Goal: Answer question/provide support

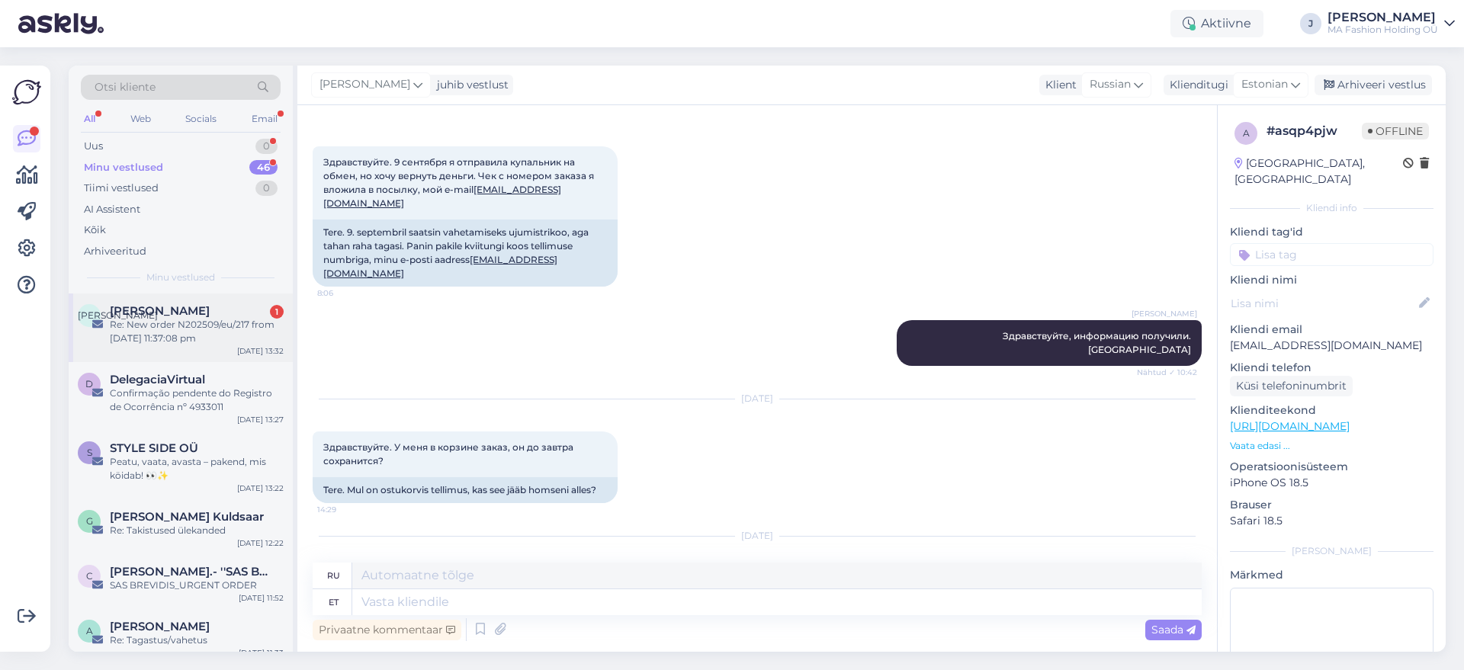
click at [199, 329] on div "Re: New order N202509/eu/217 from [DATE] 11:37:08 pm" at bounding box center [197, 331] width 174 height 27
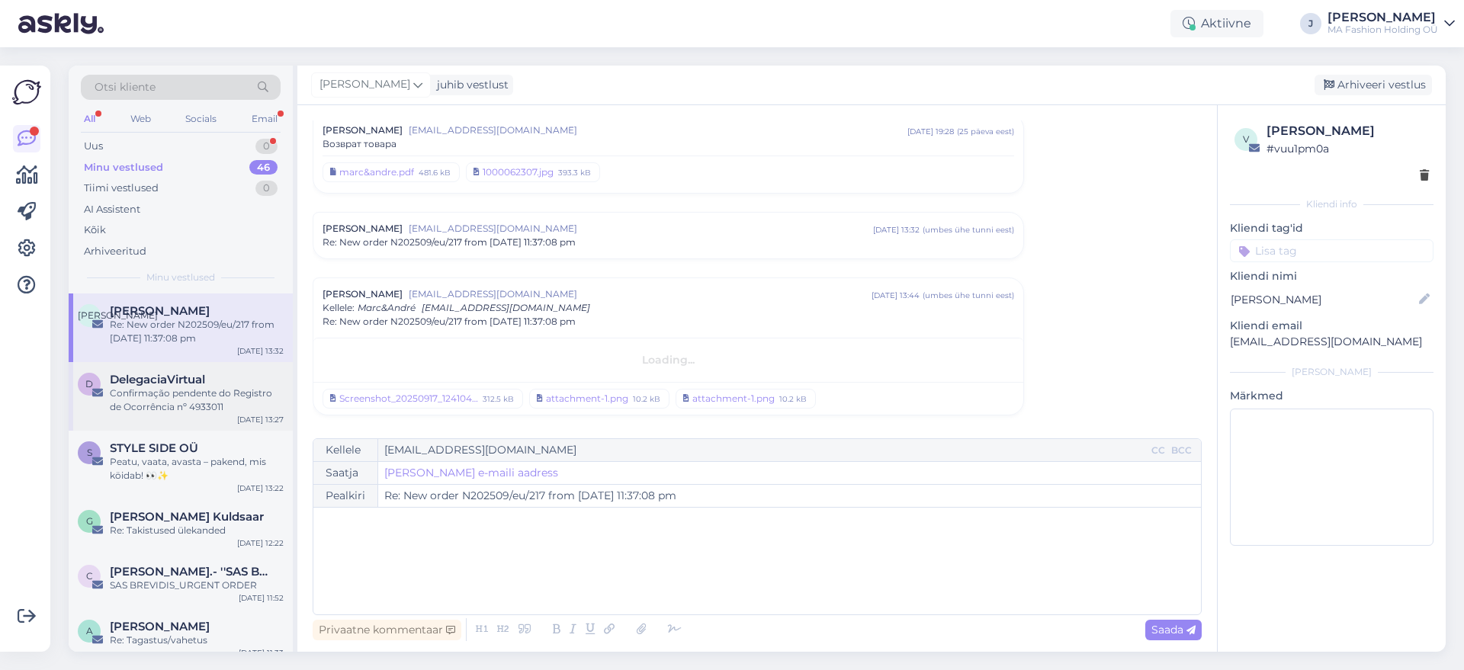
scroll to position [737, 0]
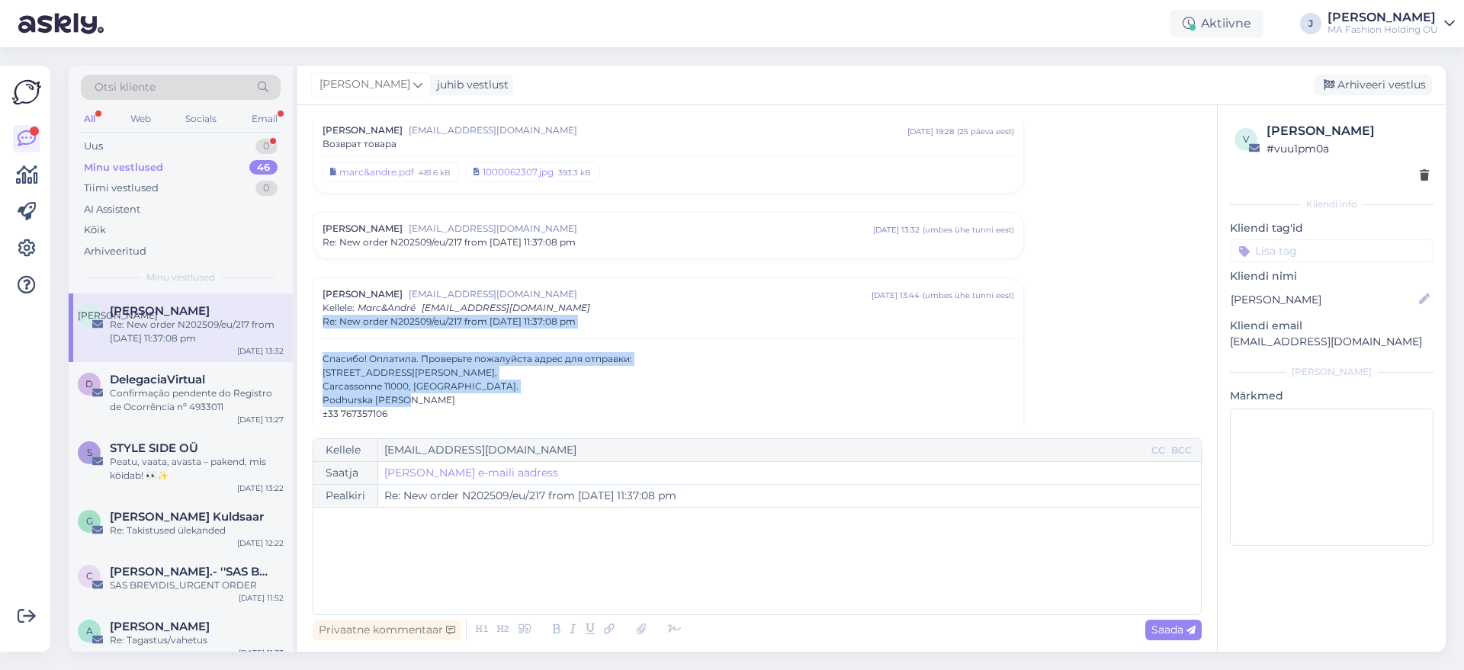
drag, startPoint x: 511, startPoint y: 397, endPoint x: 304, endPoint y: 319, distance: 220.5
click at [304, 319] on div "Vestlus algas [PERSON_NAME] [EMAIL_ADDRESS][DOMAIN_NAME] [DATE] 08:57 ( 10 kuu …" at bounding box center [757, 378] width 920 height 547
click at [403, 384] on div "Carcassonne 11000, [GEOGRAPHIC_DATA]." at bounding box center [669, 387] width 692 height 14
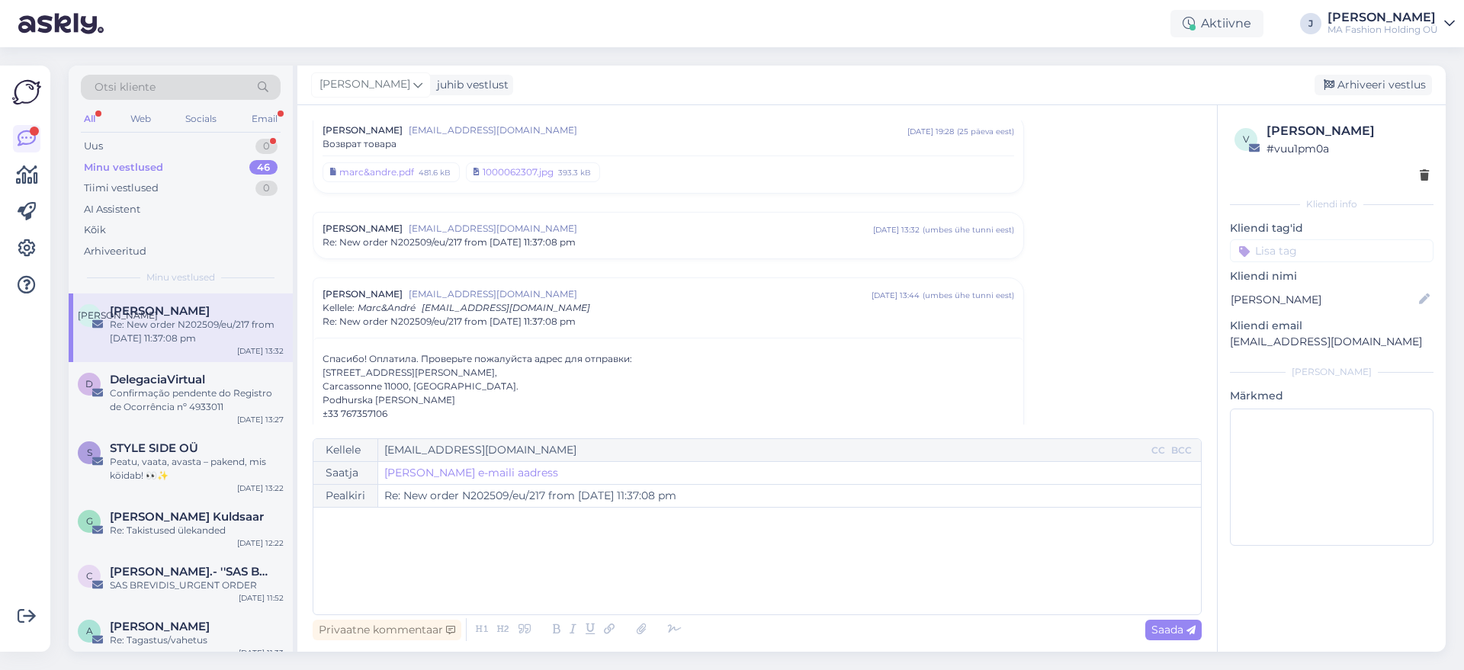
click at [401, 366] on div "[STREET_ADDRESS][PERSON_NAME]," at bounding box center [669, 373] width 692 height 14
click at [402, 397] on div "Podhurska [PERSON_NAME]" at bounding box center [669, 400] width 692 height 14
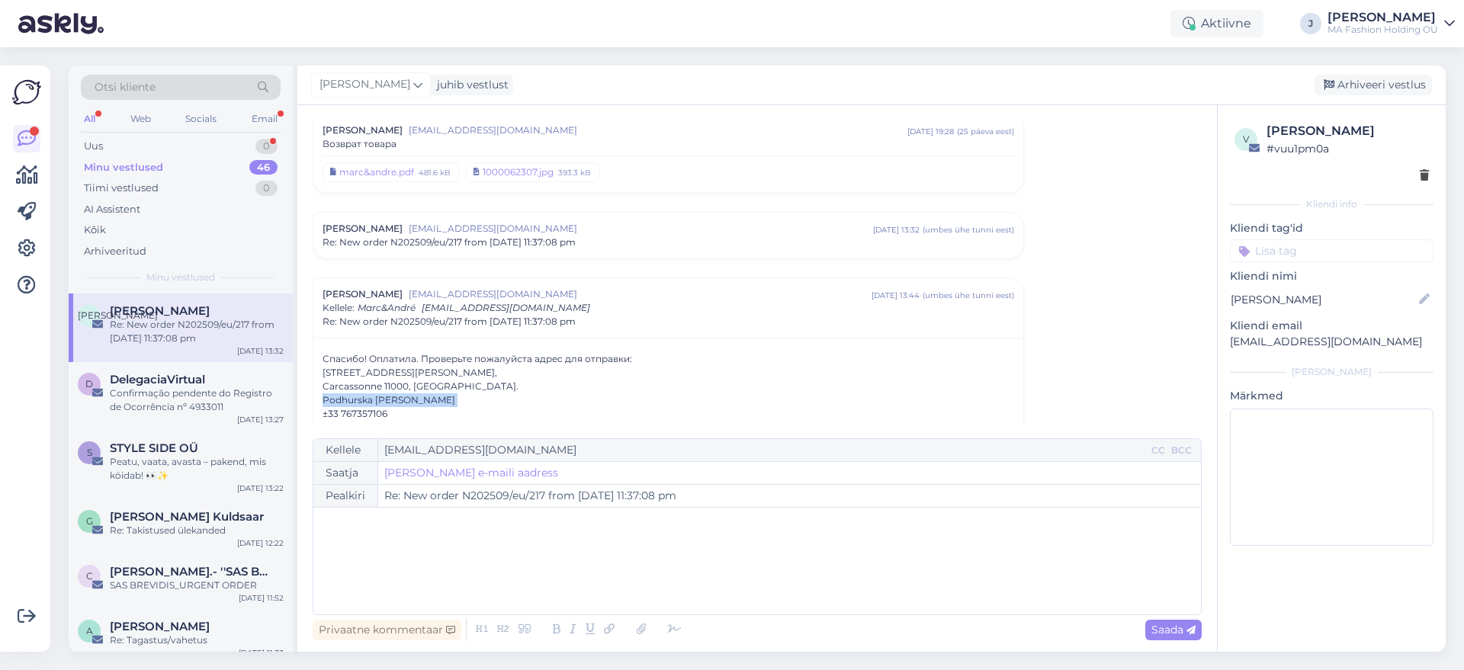
click at [392, 373] on div at bounding box center [392, 373] width 0 height 0
click at [238, 146] on div "Uus 0" at bounding box center [181, 146] width 200 height 21
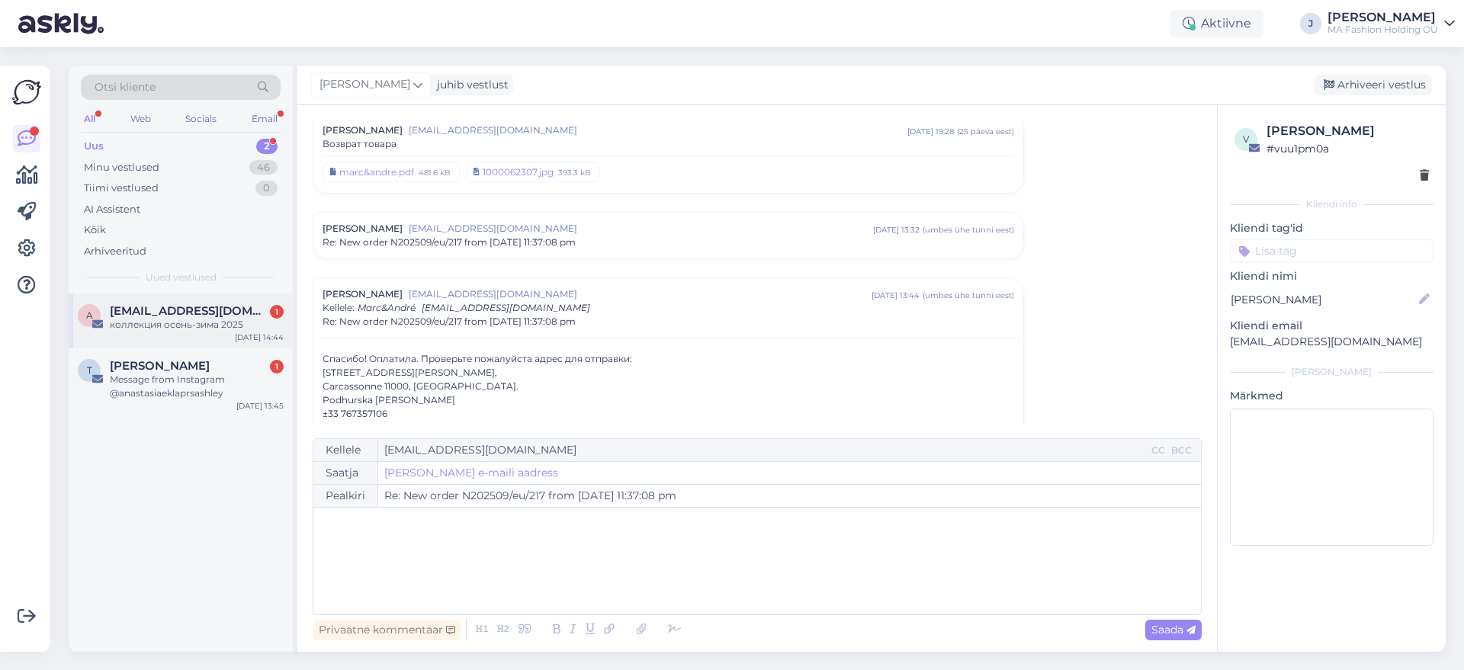
click at [204, 313] on span "[EMAIL_ADDRESS][DOMAIN_NAME]" at bounding box center [189, 311] width 159 height 14
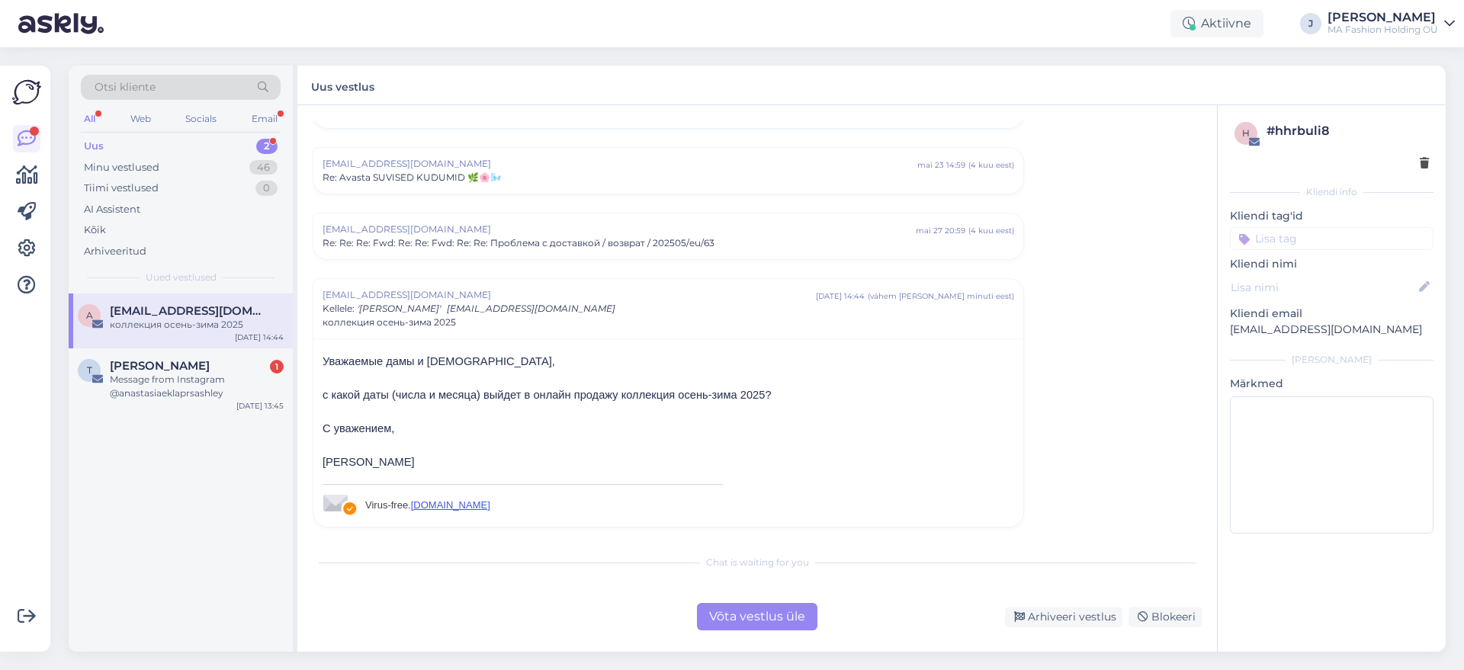
scroll to position [2477, 0]
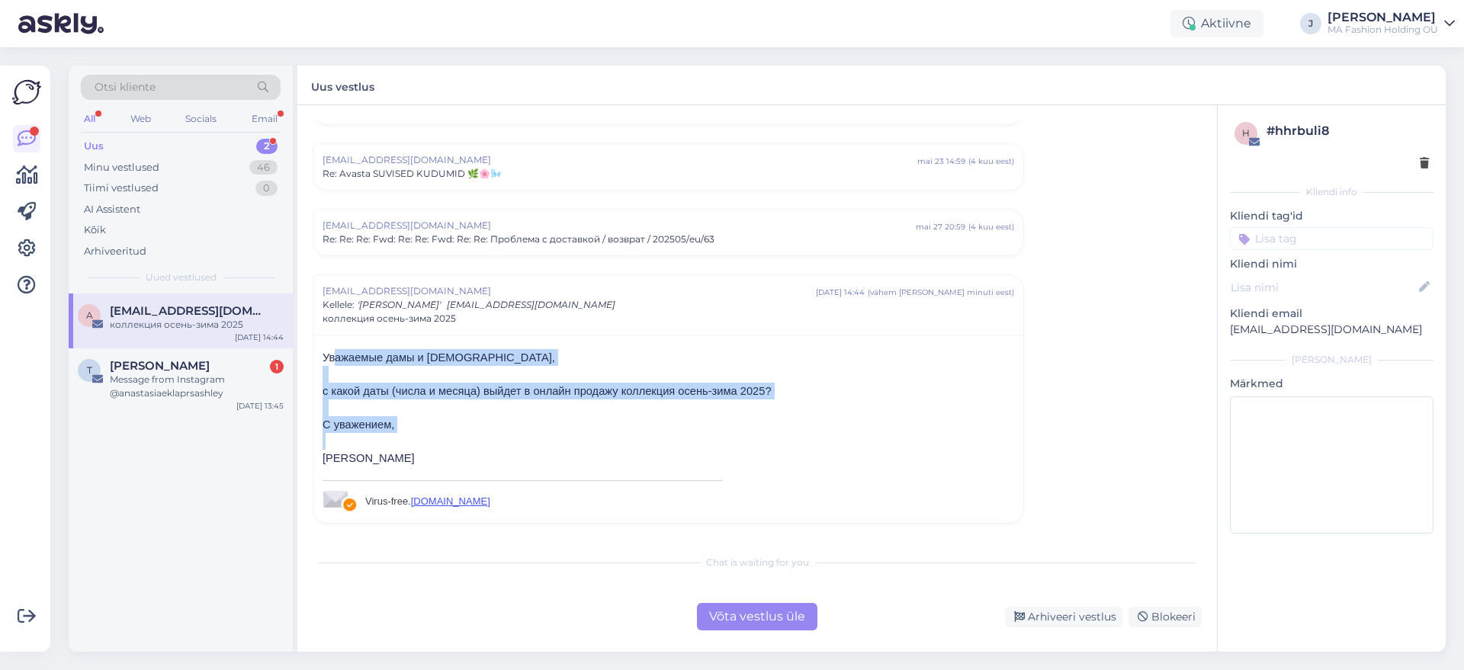
drag, startPoint x: 467, startPoint y: 433, endPoint x: 333, endPoint y: 355, distance: 155.1
click at [333, 355] on div "Уважаемые дамы и господа, с какой даты (числа и месяца) выйдет в онлайн продажу…" at bounding box center [669, 407] width 692 height 117
click at [340, 371] on p at bounding box center [669, 374] width 692 height 17
drag, startPoint x: 340, startPoint y: 365, endPoint x: 434, endPoint y: 442, distance: 121.4
click at [434, 442] on div "Уважаемые дамы и господа, с какой даты (числа и месяца) выйдет в онлайн продажу…" at bounding box center [669, 407] width 692 height 117
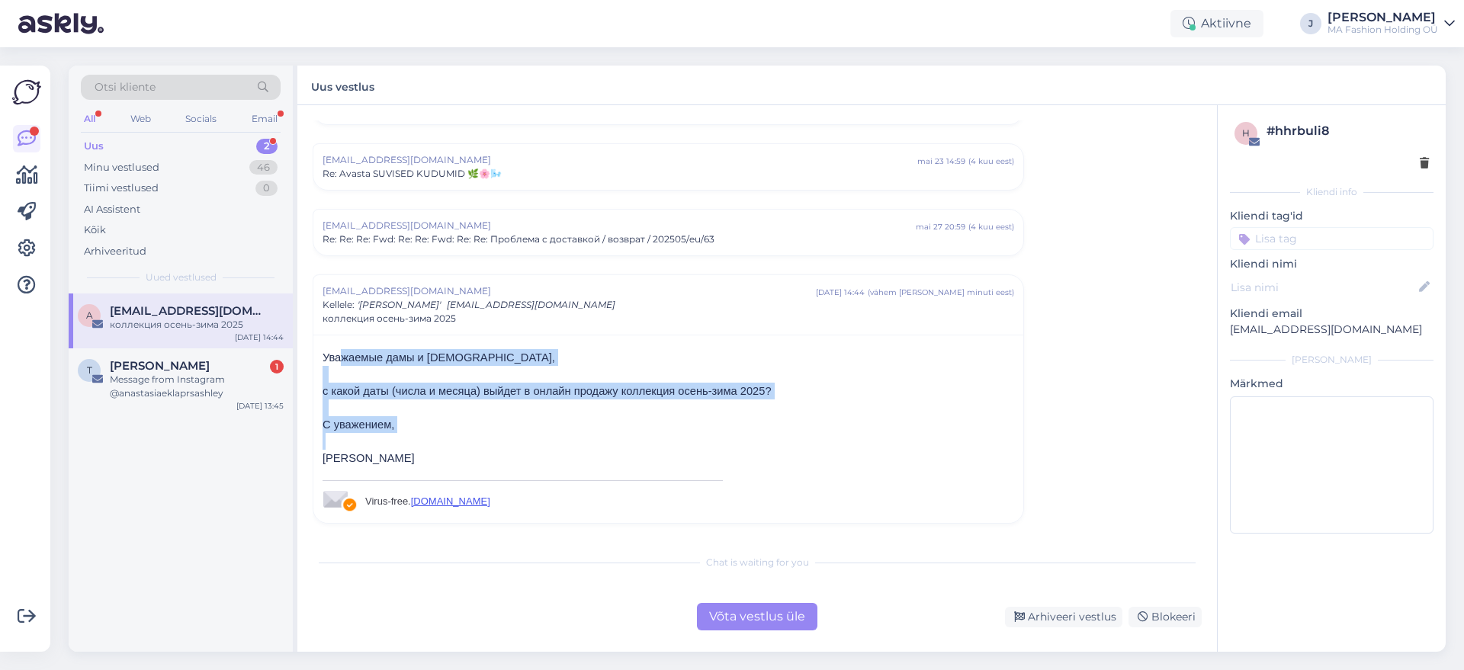
click at [435, 423] on p "С уважением," at bounding box center [669, 424] width 692 height 17
drag, startPoint x: 437, startPoint y: 421, endPoint x: 316, endPoint y: 337, distance: 146.8
click at [316, 337] on div "Уважаемые дамы и господа, с какой даты (числа и месяца) выйдет в онлайн продажу…" at bounding box center [668, 429] width 710 height 188
click at [370, 385] on span "с какой даты (числа и месяца) выйдет в онлайн продажу коллекция осень-зима 2025?" at bounding box center [547, 391] width 449 height 12
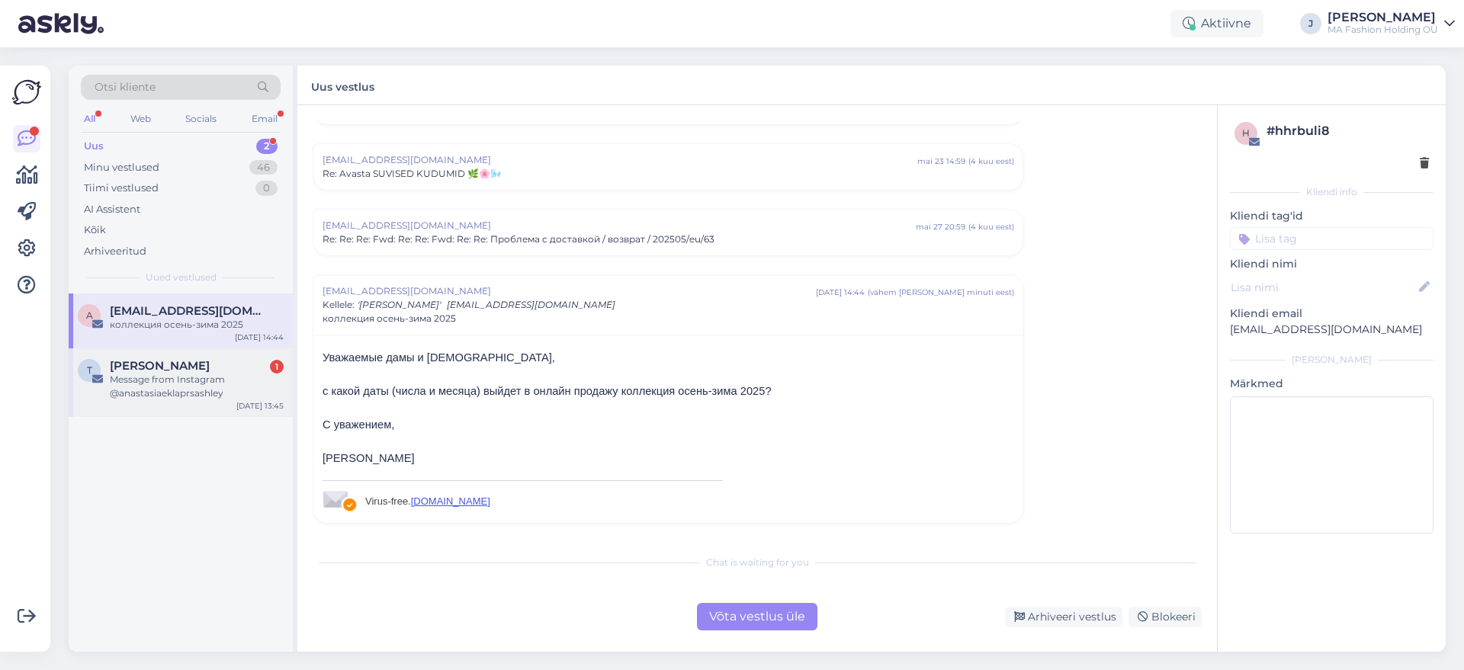
click at [210, 371] on div "[PERSON_NAME] 1" at bounding box center [197, 366] width 174 height 14
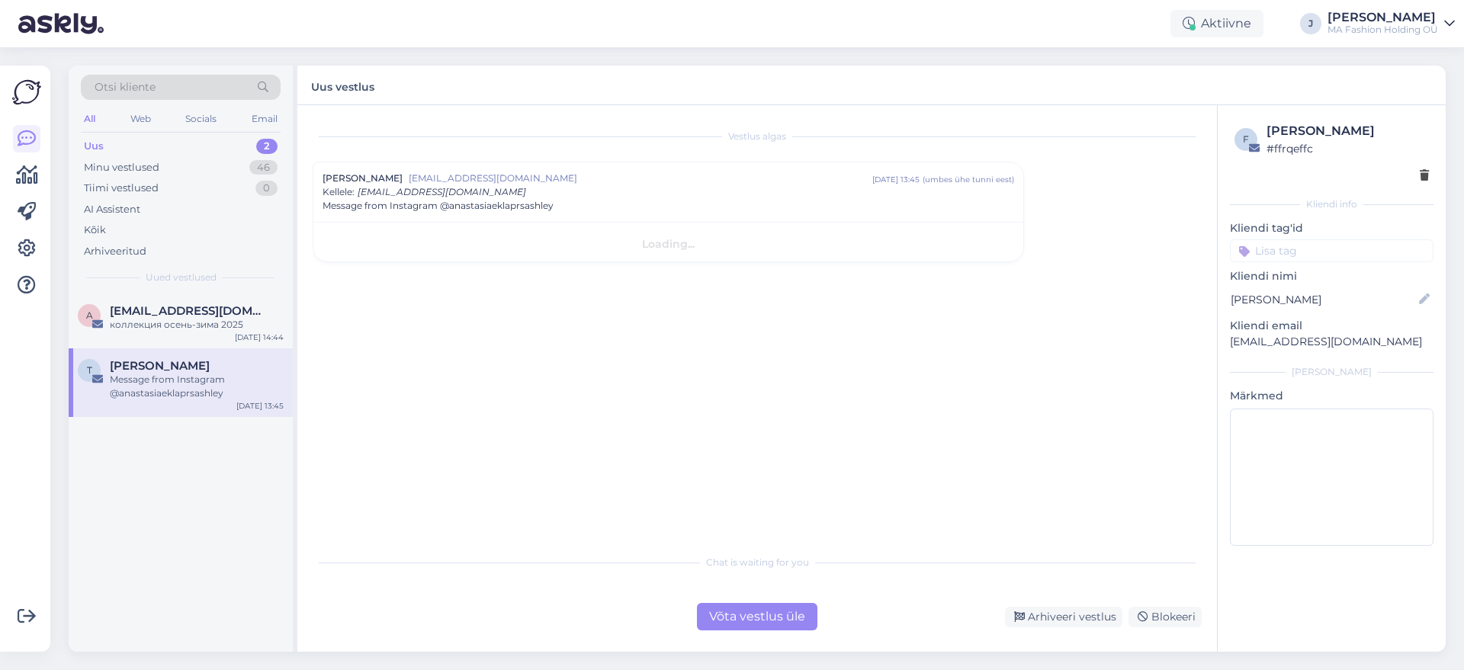
scroll to position [0, 0]
click at [831, 255] on font "Hello, you have liked me on Instagram not for the first time. Do you want to ge…" at bounding box center [577, 311] width 509 height 145
click at [766, 613] on div "Võta vestlus üle" at bounding box center [757, 616] width 120 height 27
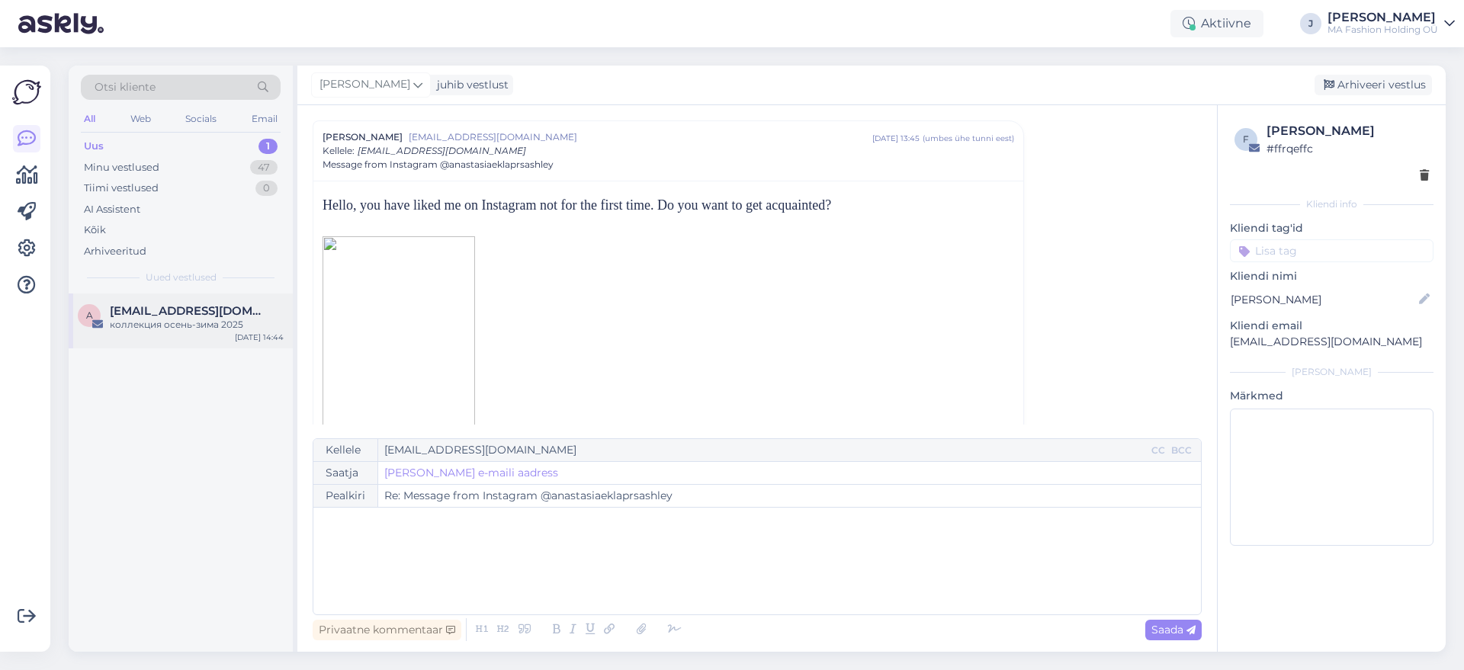
click at [165, 301] on div "a [EMAIL_ADDRESS][DOMAIN_NAME] коллекция осень-зима [DATE] 14:44" at bounding box center [181, 321] width 224 height 55
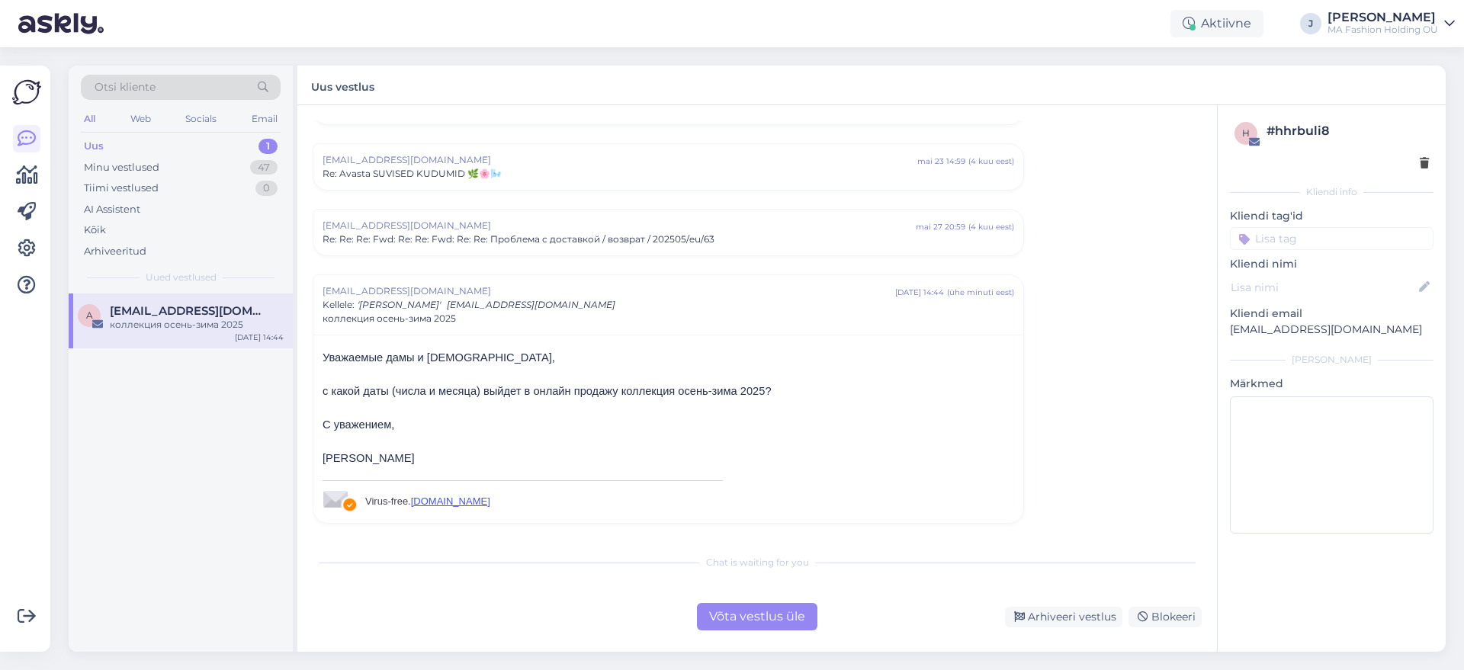
click at [737, 604] on div "Võta vestlus üle" at bounding box center [757, 616] width 120 height 27
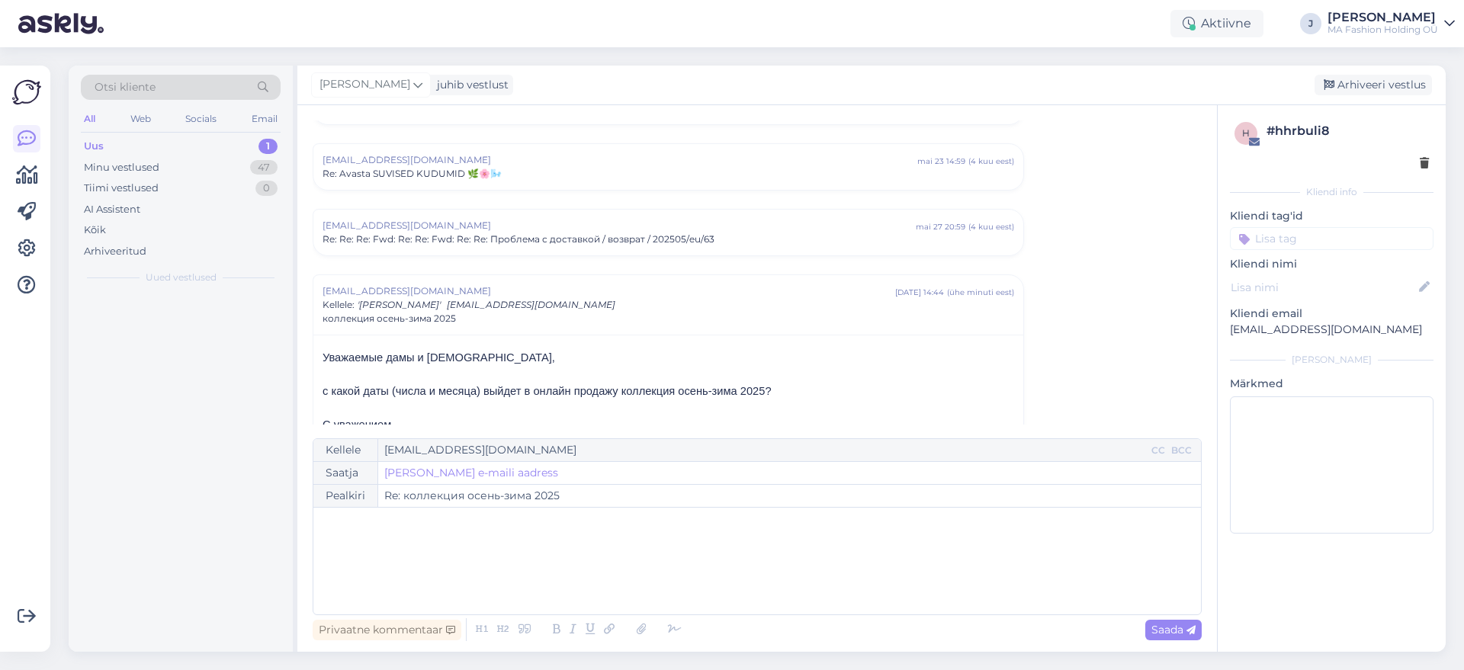
scroll to position [2586, 0]
